Goal: Navigation & Orientation: Find specific page/section

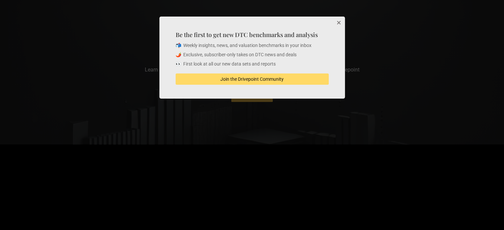
scroll to position [3381, 0]
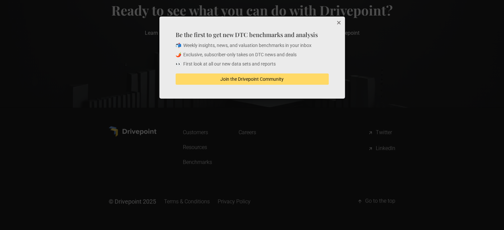
click at [341, 23] on button "Close" at bounding box center [338, 23] width 13 height 13
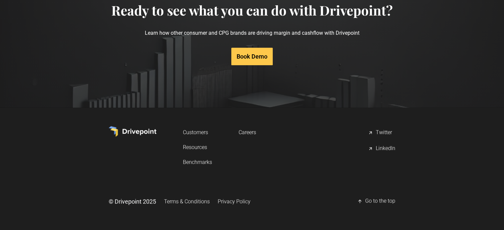
click at [229, 203] on link "Privacy Policy" at bounding box center [234, 202] width 33 height 12
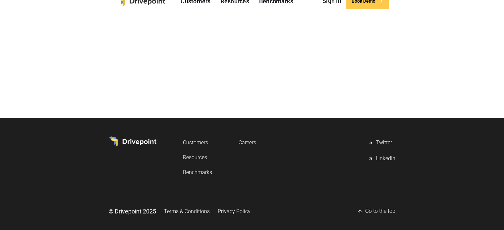
scroll to position [27, 0]
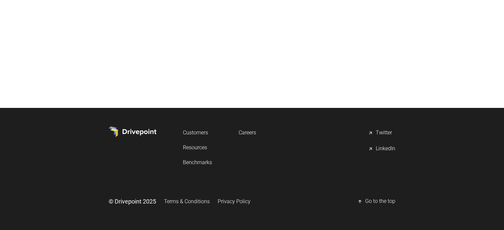
click at [197, 202] on link "Terms & Conditions" at bounding box center [187, 202] width 46 height 12
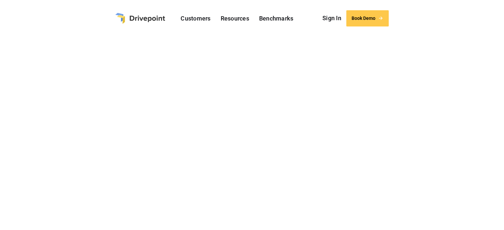
scroll to position [962, 0]
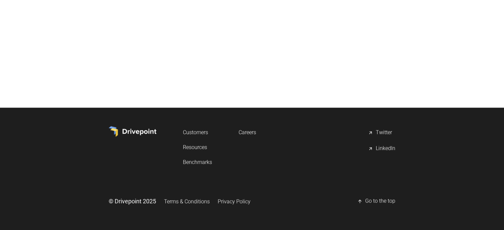
click at [240, 203] on link "Privacy Policy" at bounding box center [234, 202] width 33 height 12
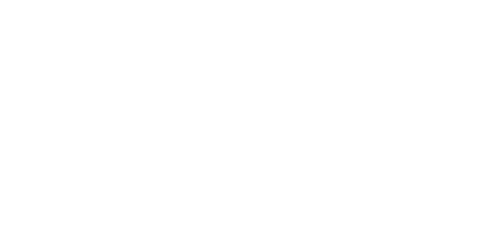
scroll to position [4268, 0]
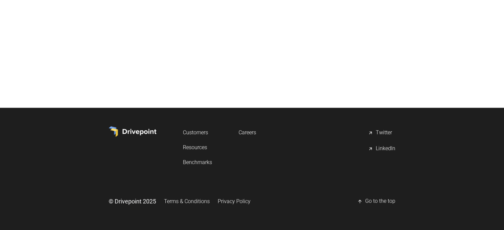
click at [381, 148] on div "LinkedIn" at bounding box center [386, 149] width 20 height 8
